Goal: Information Seeking & Learning: Learn about a topic

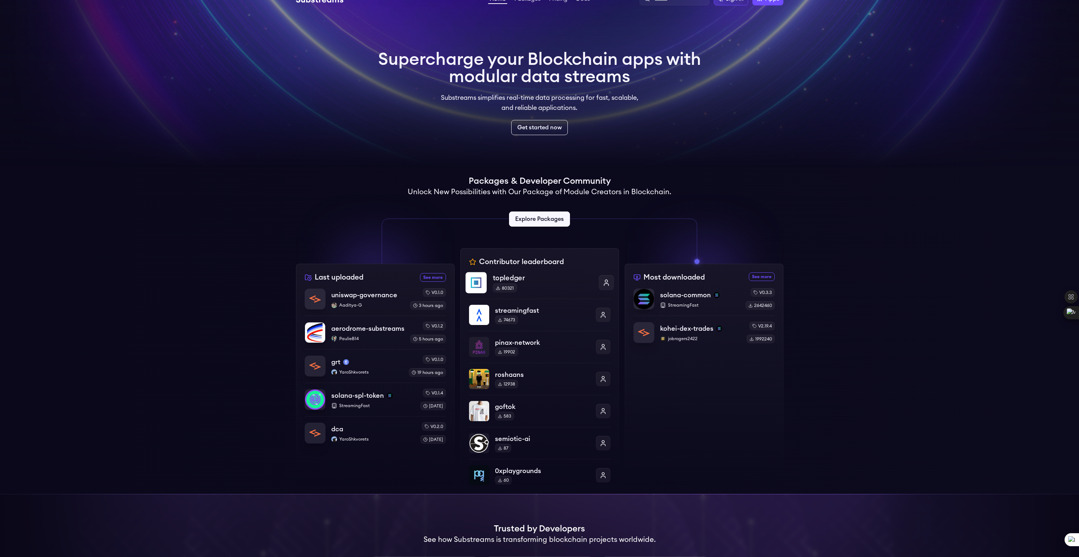
scroll to position [23, 0]
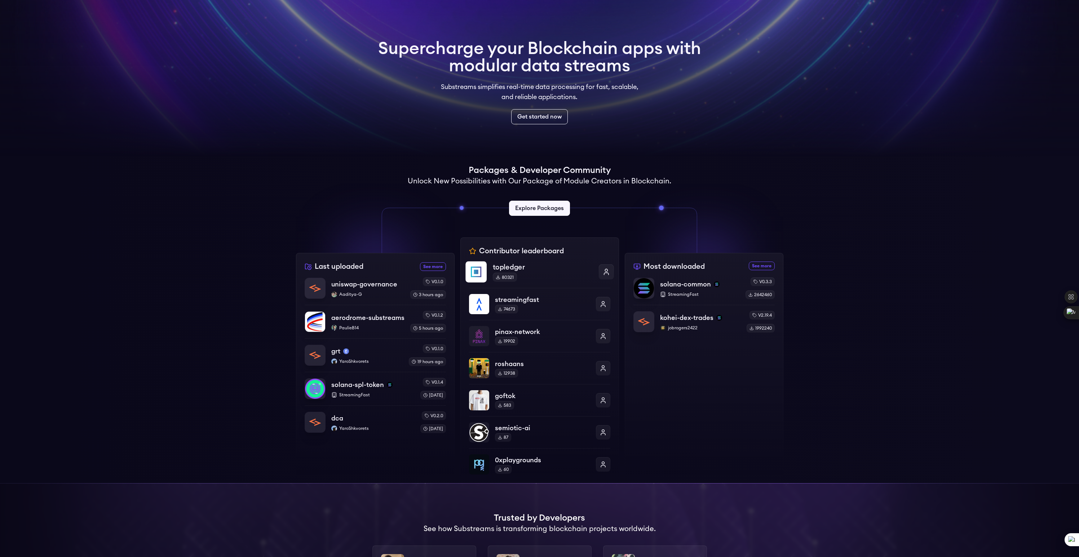
click at [517, 271] on p "topledger" at bounding box center [542, 267] width 100 height 10
click at [538, 124] on link "Get started now" at bounding box center [539, 117] width 59 height 16
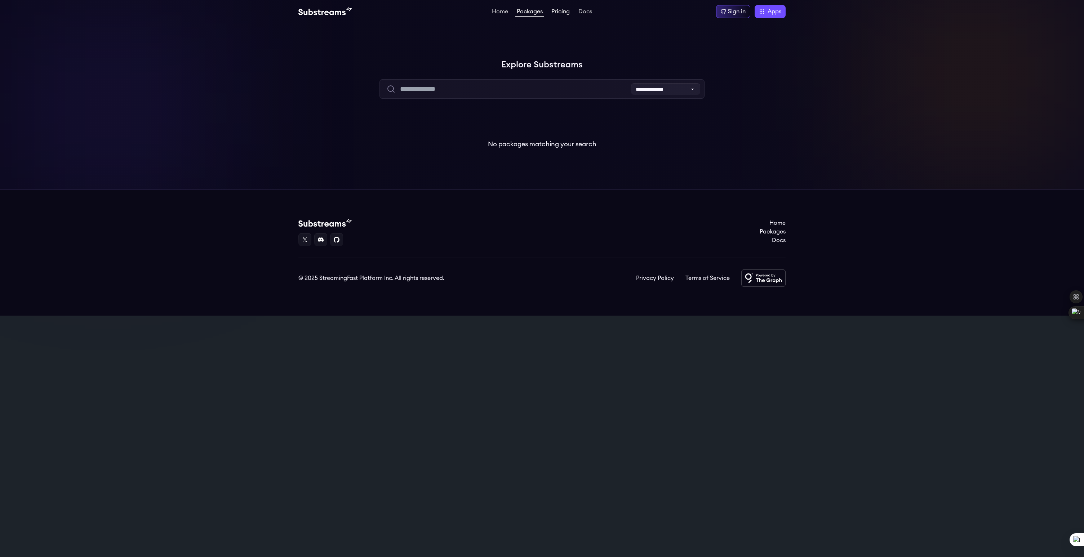
click at [556, 10] on link "Pricing" at bounding box center [560, 12] width 21 height 7
